Goal: Information Seeking & Learning: Find specific fact

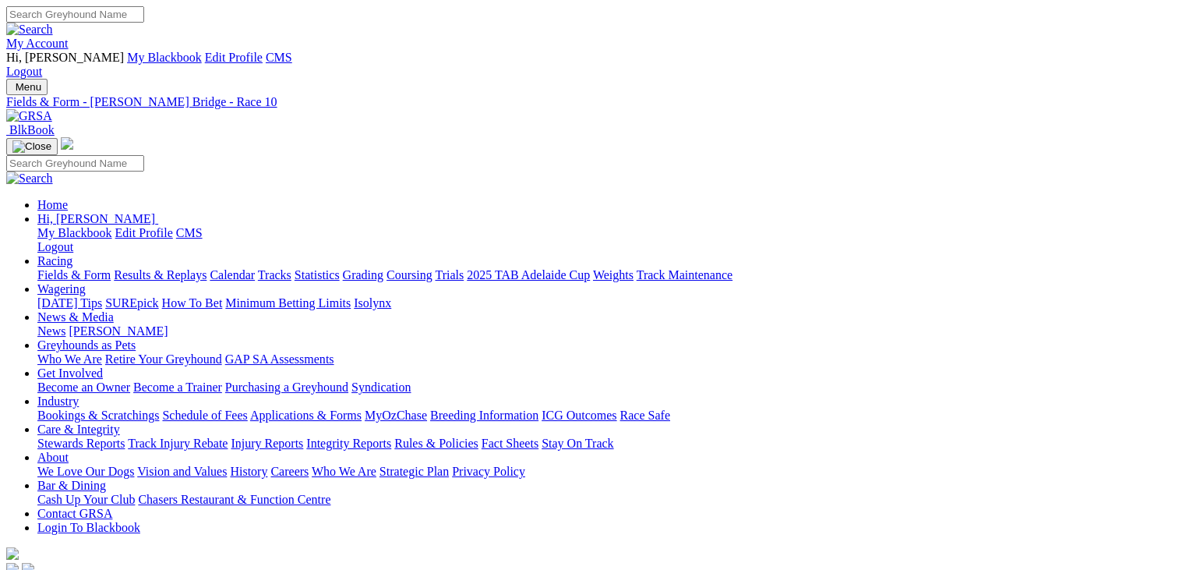
click at [69, 48] on img at bounding box center [69, 48] width 0 height 0
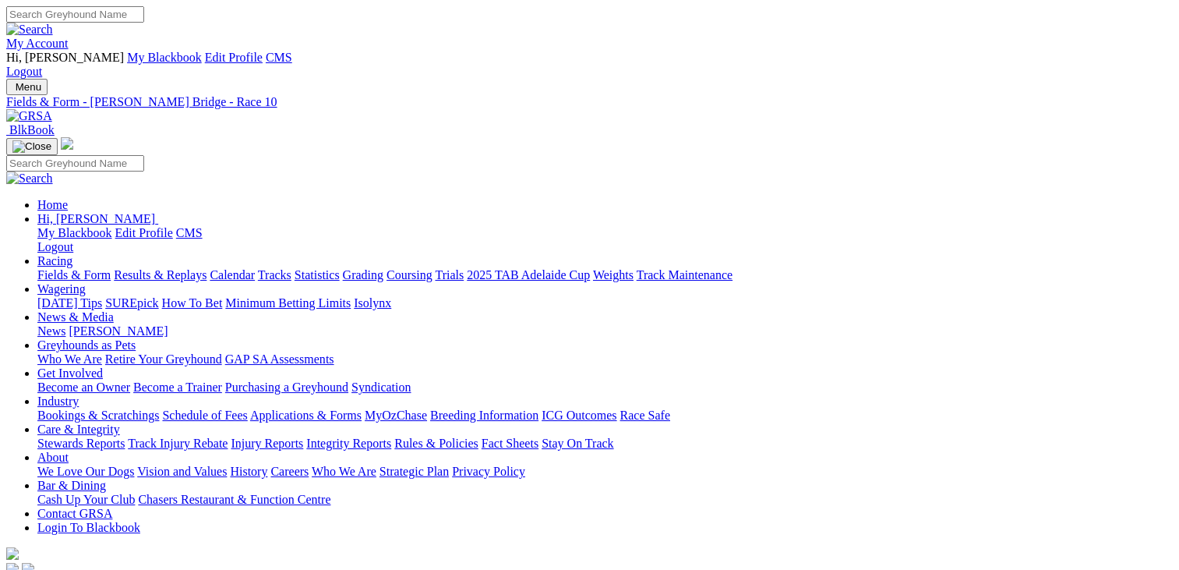
click at [634, 268] on link "Weights" at bounding box center [613, 274] width 41 height 13
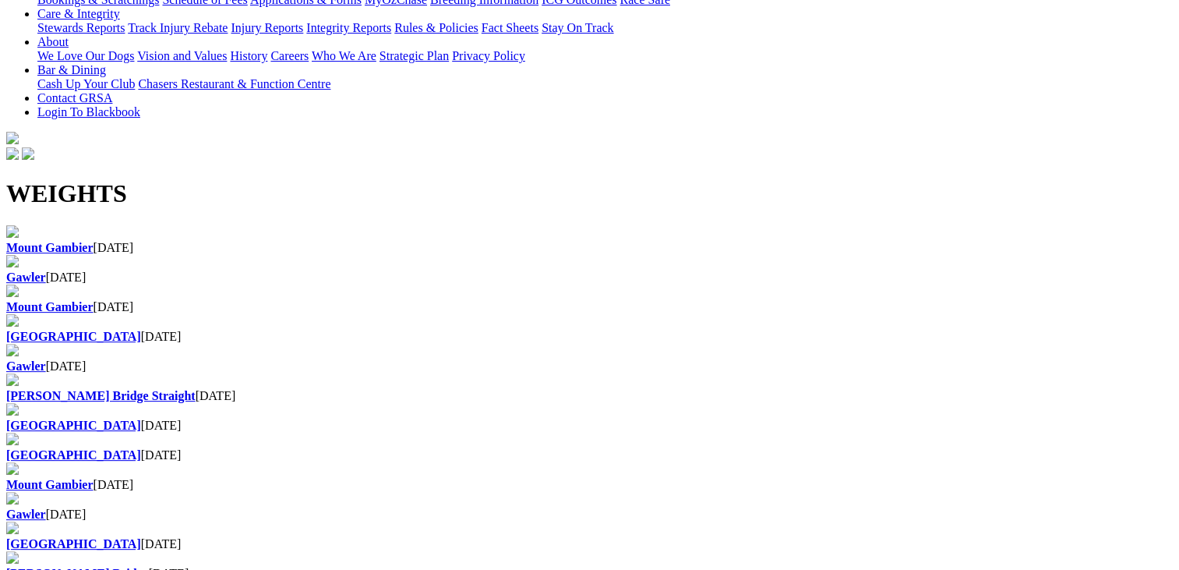
scroll to position [461, 0]
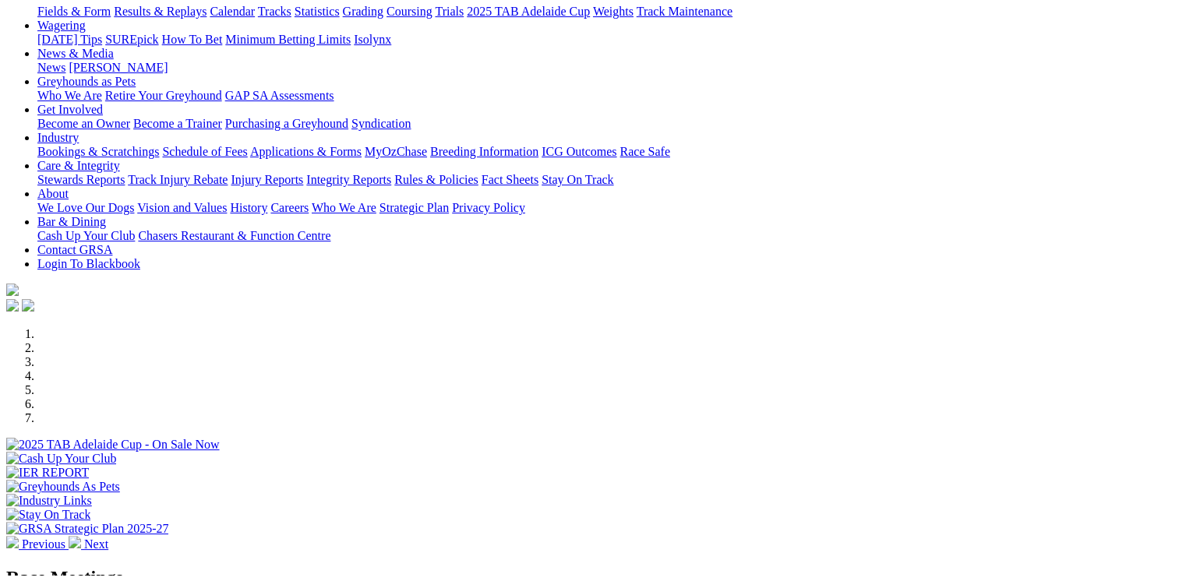
scroll to position [265, 0]
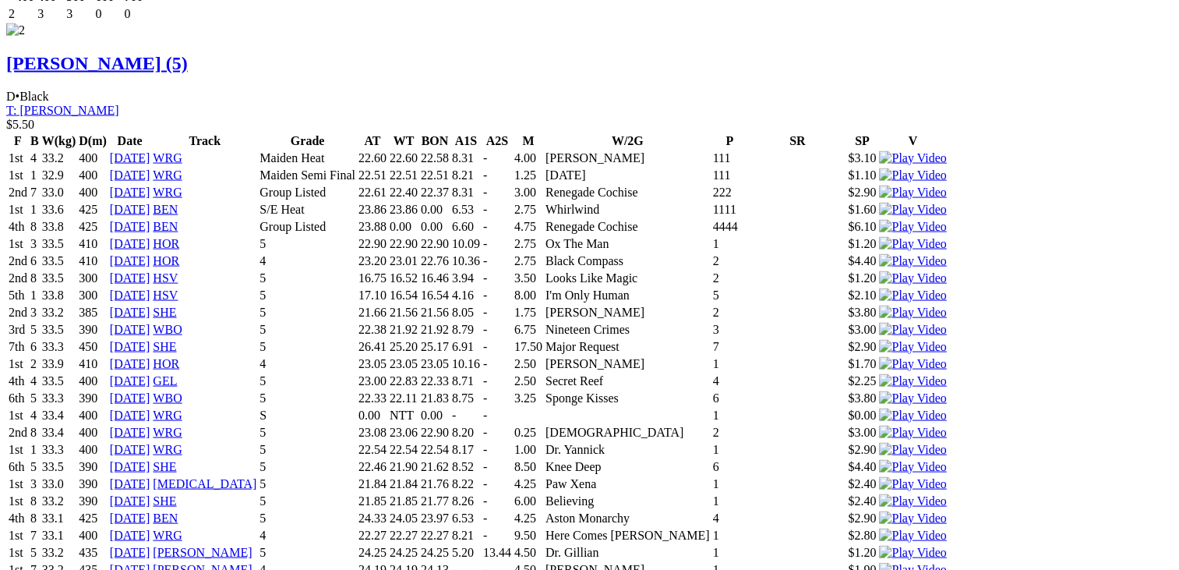
scroll to position [3141, 0]
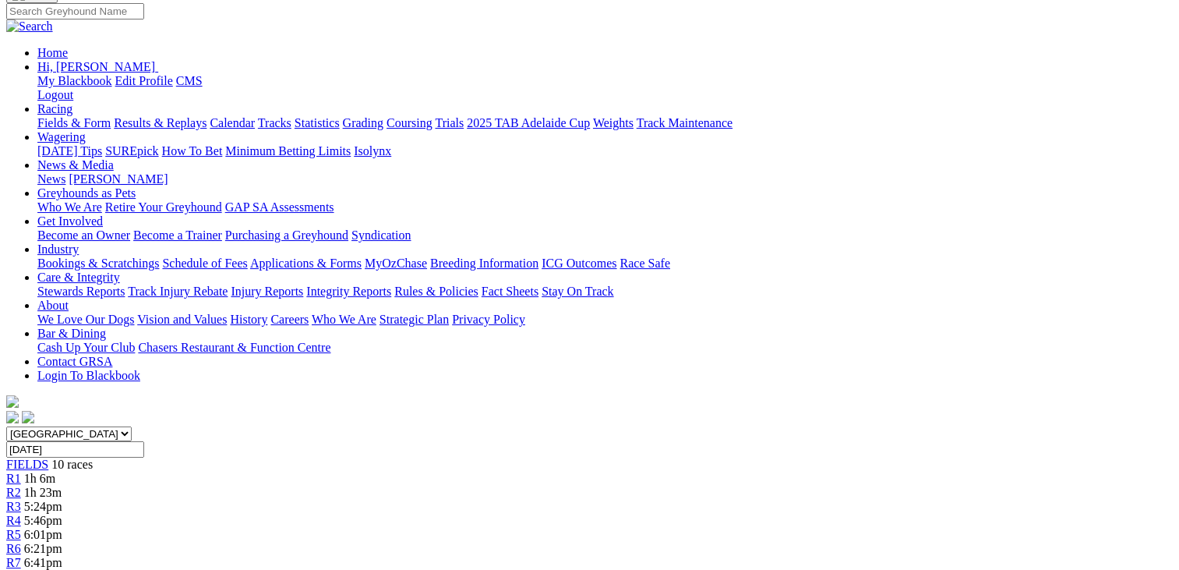
scroll to position [0, 0]
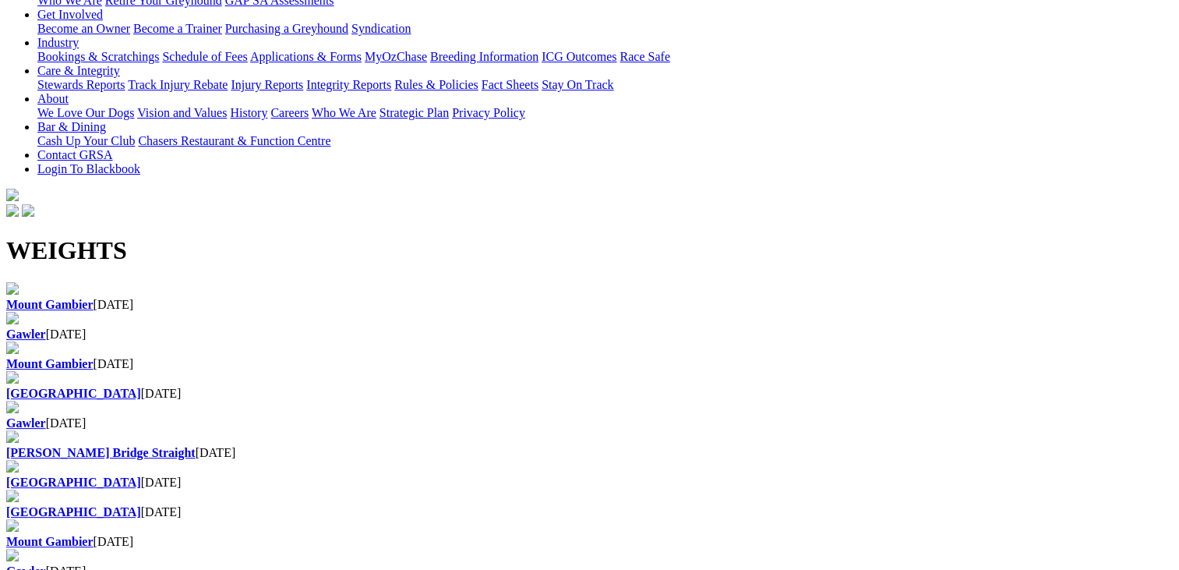
scroll to position [392, 0]
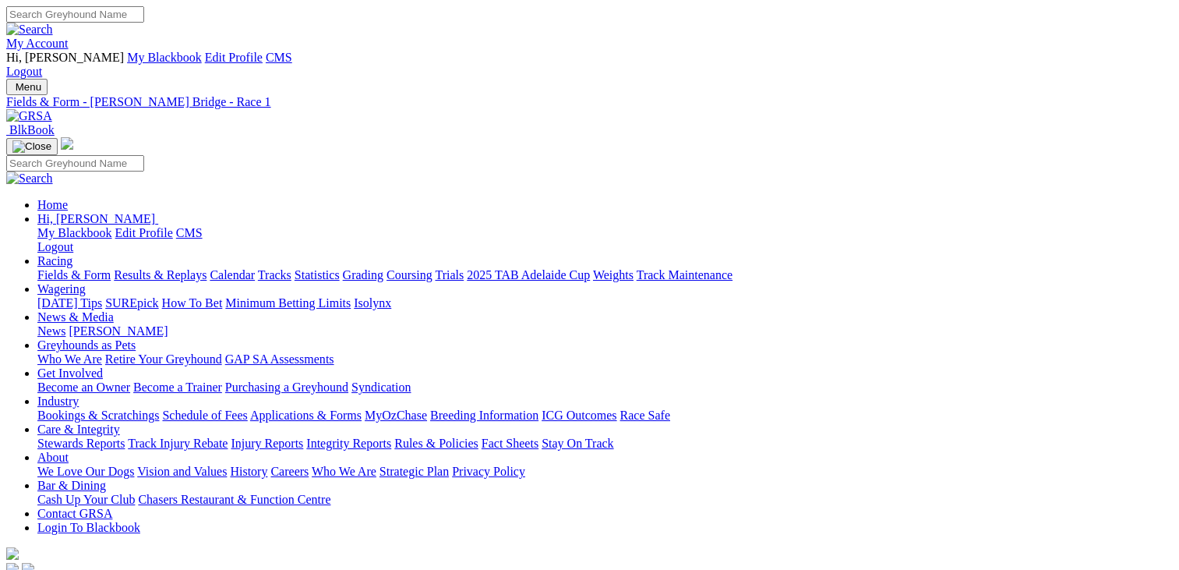
click at [144, 14] on input "Search" at bounding box center [75, 14] width 138 height 16
type input "hurricane [PERSON_NAME]"
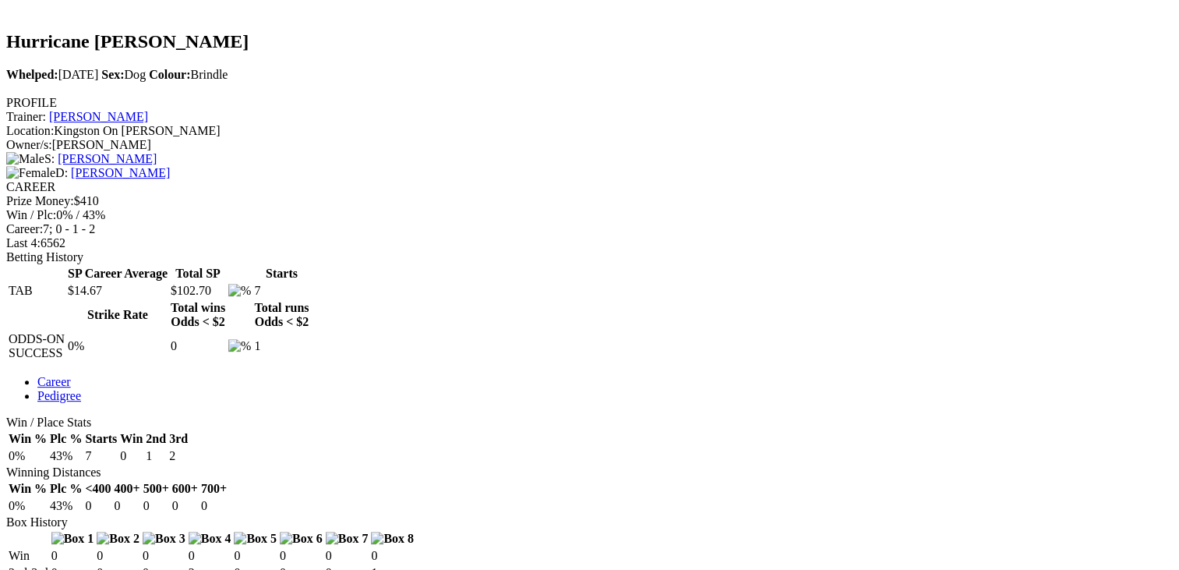
scroll to position [564, 0]
